Goal: Information Seeking & Learning: Learn about a topic

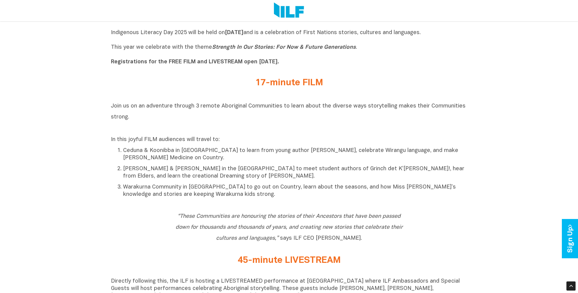
scroll to position [181, 0]
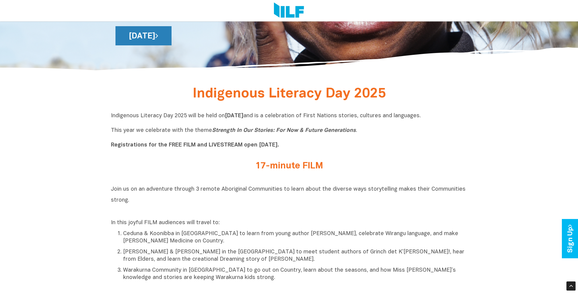
click at [172, 40] on link "[DATE]" at bounding box center [144, 35] width 56 height 19
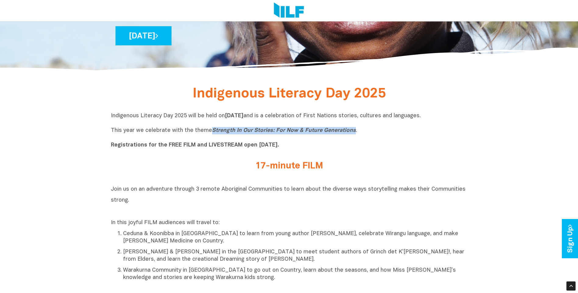
drag, startPoint x: 210, startPoint y: 133, endPoint x: 350, endPoint y: 128, distance: 139.7
click at [350, 128] on icon "Strength In Our Stories: For Now & Future Generations" at bounding box center [284, 130] width 144 height 5
drag, startPoint x: 350, startPoint y: 128, endPoint x: 333, endPoint y: 132, distance: 17.8
copy icon "Strength In Our Stories: For Now & Future Generations"
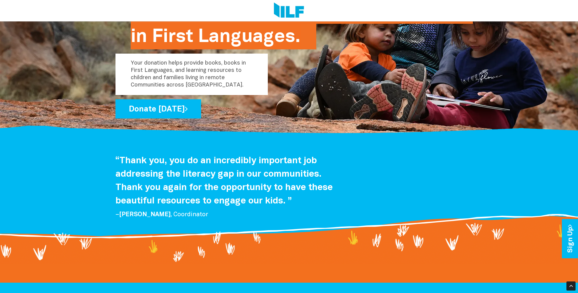
scroll to position [1214, 0]
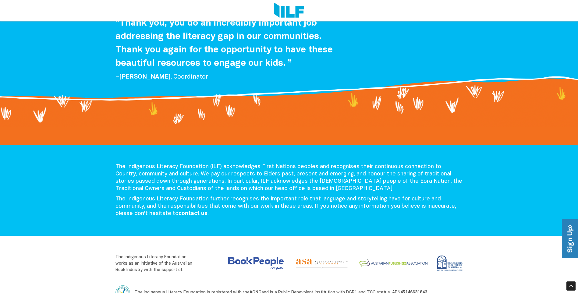
click at [564, 235] on link "Sign Up" at bounding box center [570, 238] width 17 height 39
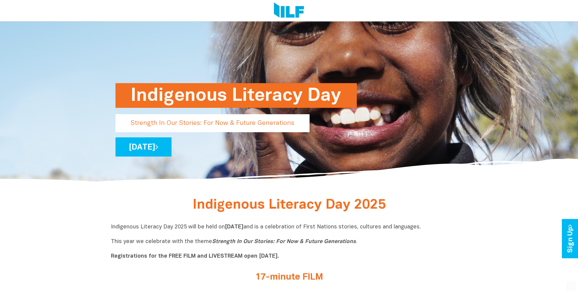
scroll to position [91, 0]
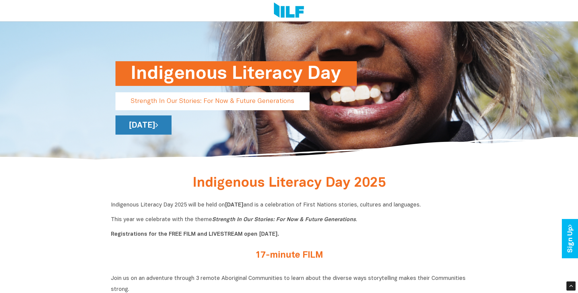
click at [172, 127] on link "[DATE]" at bounding box center [144, 125] width 56 height 19
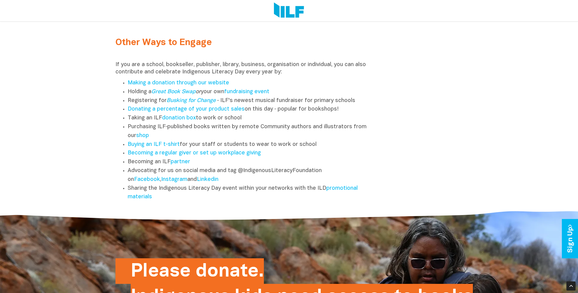
scroll to position [793, 0]
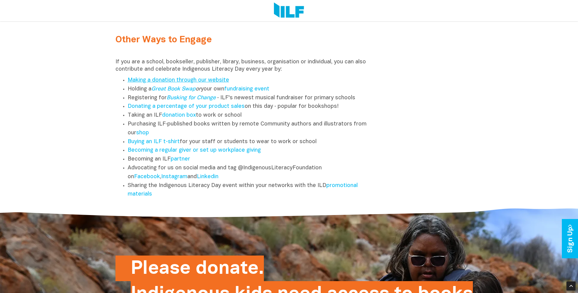
click at [201, 83] on link "Making a donation through our website" at bounding box center [179, 80] width 102 height 5
click at [158, 180] on link "Facebook" at bounding box center [147, 176] width 26 height 5
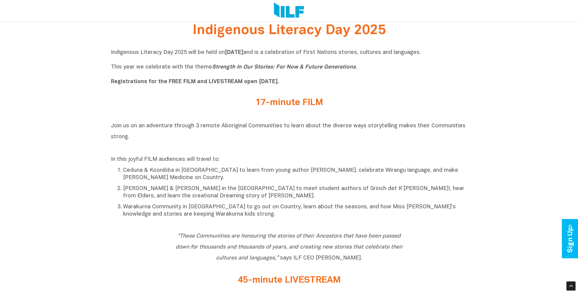
scroll to position [244, 0]
drag, startPoint x: 211, startPoint y: 67, endPoint x: 350, endPoint y: 66, distance: 139.0
click at [350, 66] on icon "Strength In Our Stories: For Now & Future Generations" at bounding box center [284, 67] width 144 height 5
drag, startPoint x: 350, startPoint y: 67, endPoint x: 210, endPoint y: 72, distance: 140.3
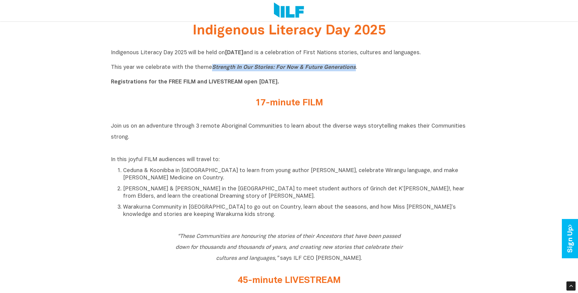
click at [210, 72] on p "Indigenous Literacy Day 2025 will be held on Wednesday 3 September and is a cel…" at bounding box center [289, 67] width 357 height 37
copy icon "Strength In Our Stories: For Now & Future Generations"
